Goal: Transaction & Acquisition: Purchase product/service

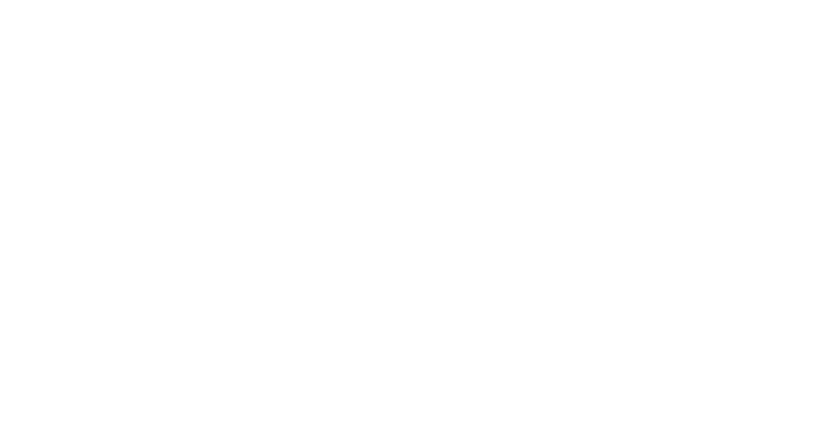
select select "Song"
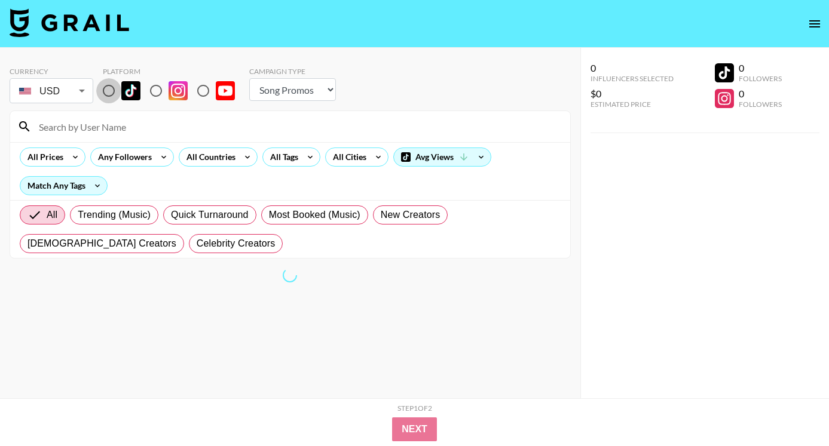
click at [112, 91] on input "radio" at bounding box center [108, 90] width 25 height 25
radio input "true"
click at [437, 166] on div "Avg Views" at bounding box center [442, 157] width 97 height 18
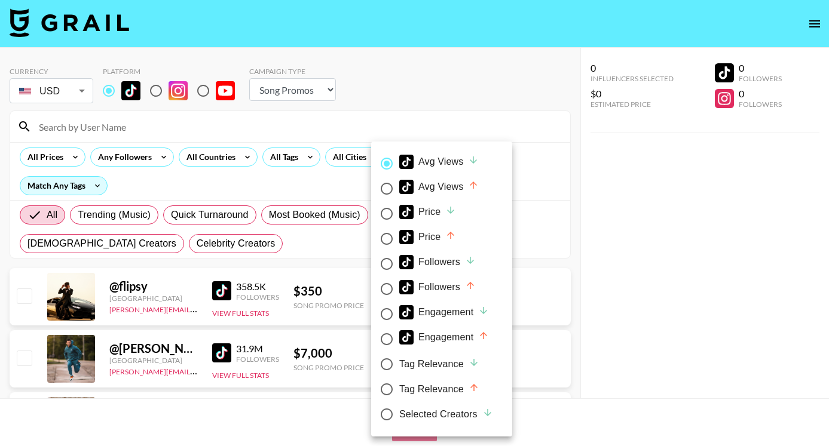
click at [425, 234] on div "Price" at bounding box center [427, 237] width 57 height 14
click at [399, 234] on input "Price" at bounding box center [386, 238] width 25 height 25
radio input "true"
radio input "false"
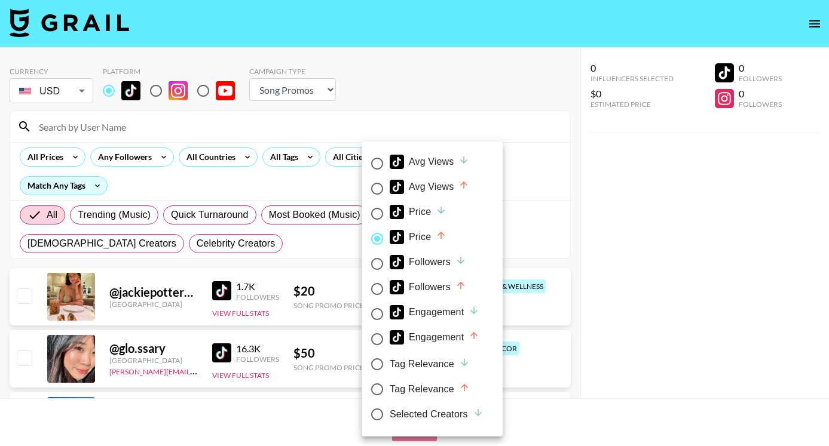
click at [668, 303] on div at bounding box center [414, 223] width 829 height 446
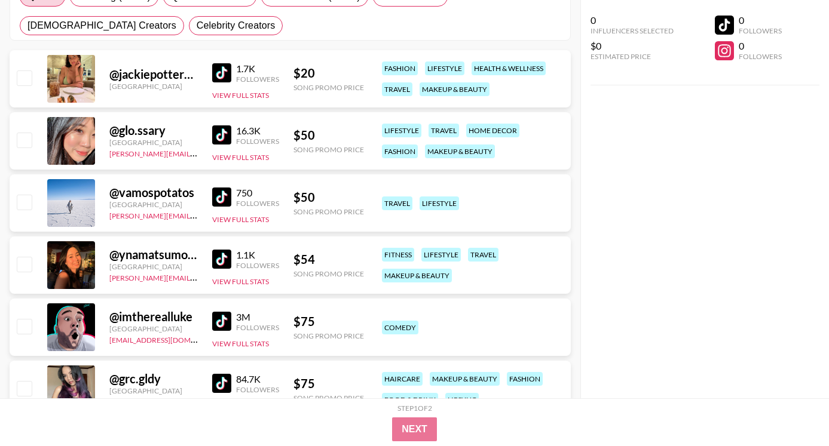
scroll to position [427, 0]
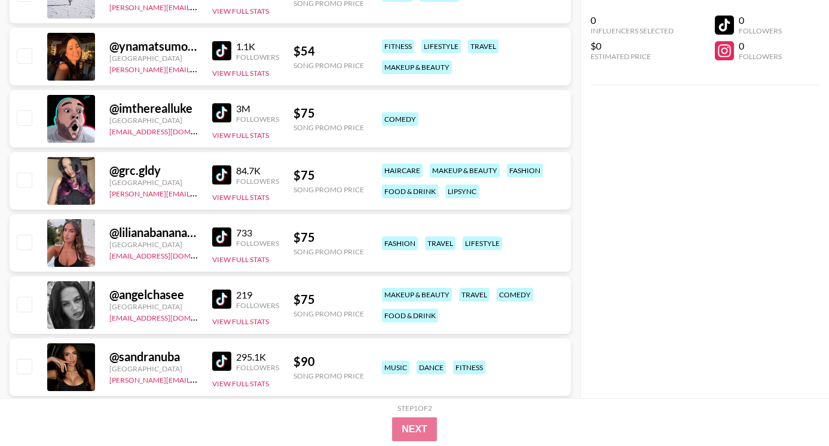
click at [228, 234] on img at bounding box center [221, 237] width 19 height 19
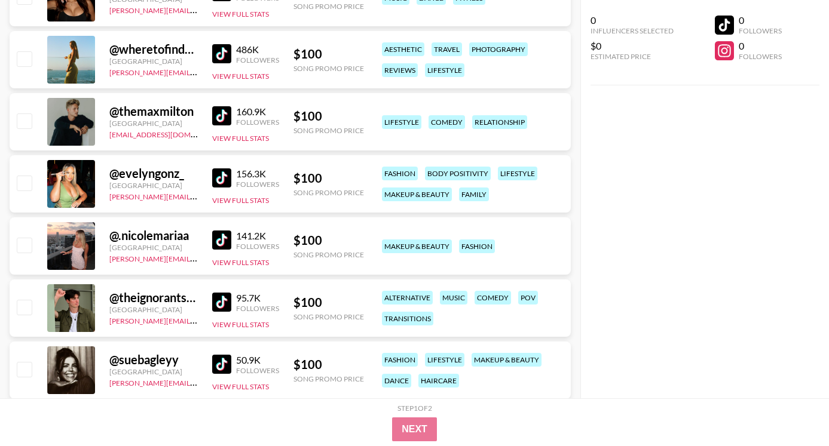
scroll to position [988, 0]
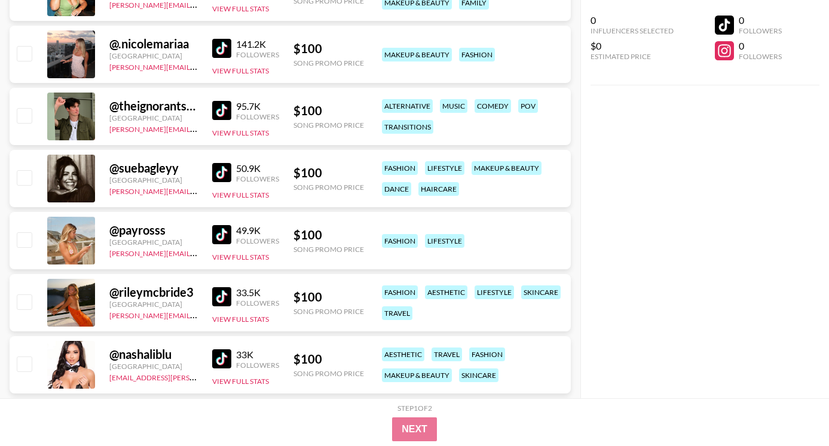
click at [225, 172] on img at bounding box center [221, 172] width 19 height 19
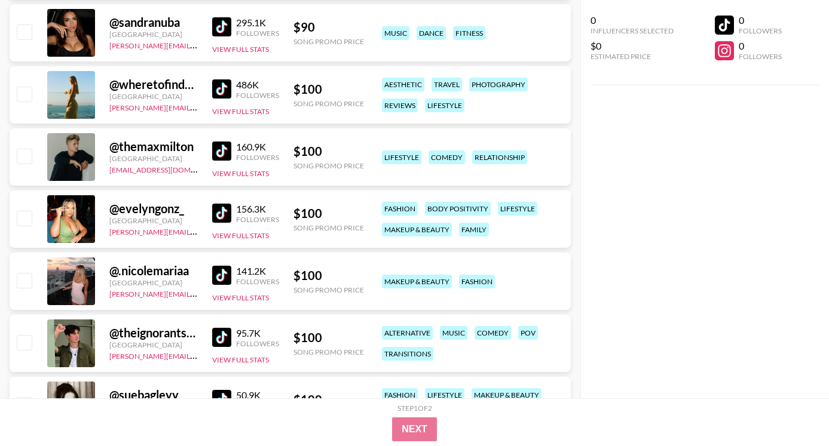
scroll to position [1148, 0]
